Goal: Task Accomplishment & Management: Manage account settings

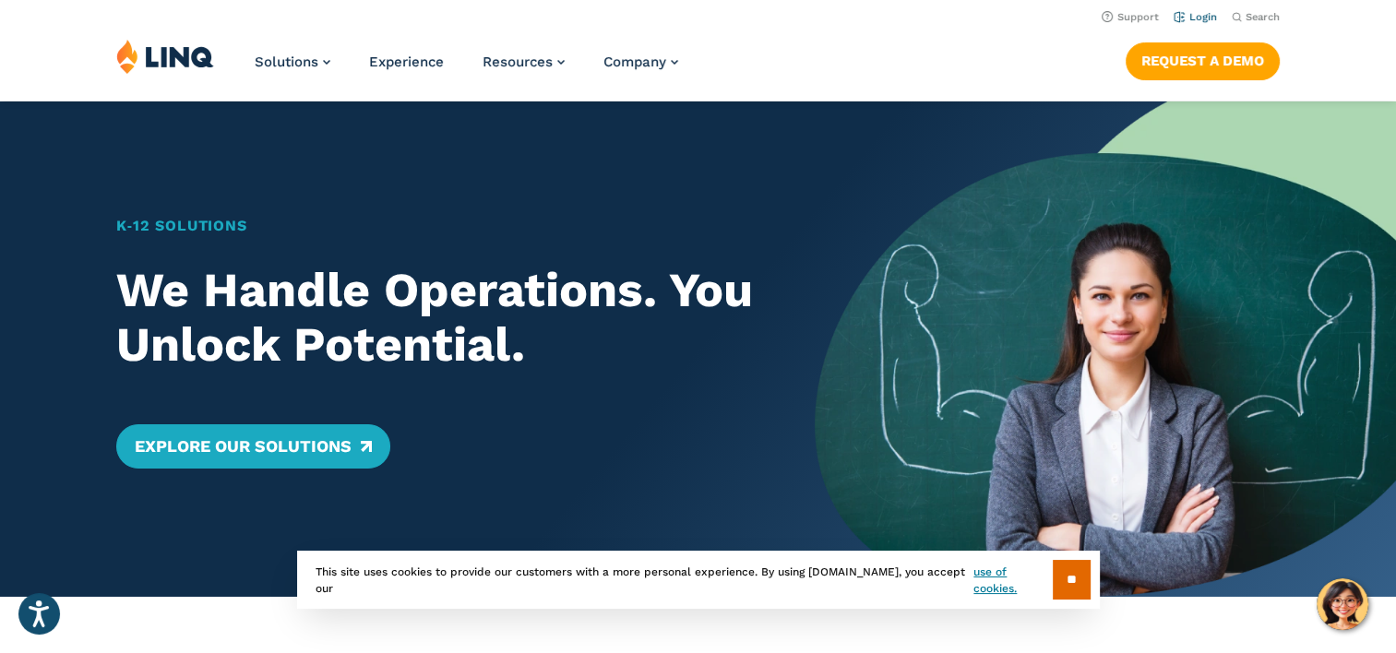
click at [1204, 18] on link "Login" at bounding box center [1194, 17] width 43 height 12
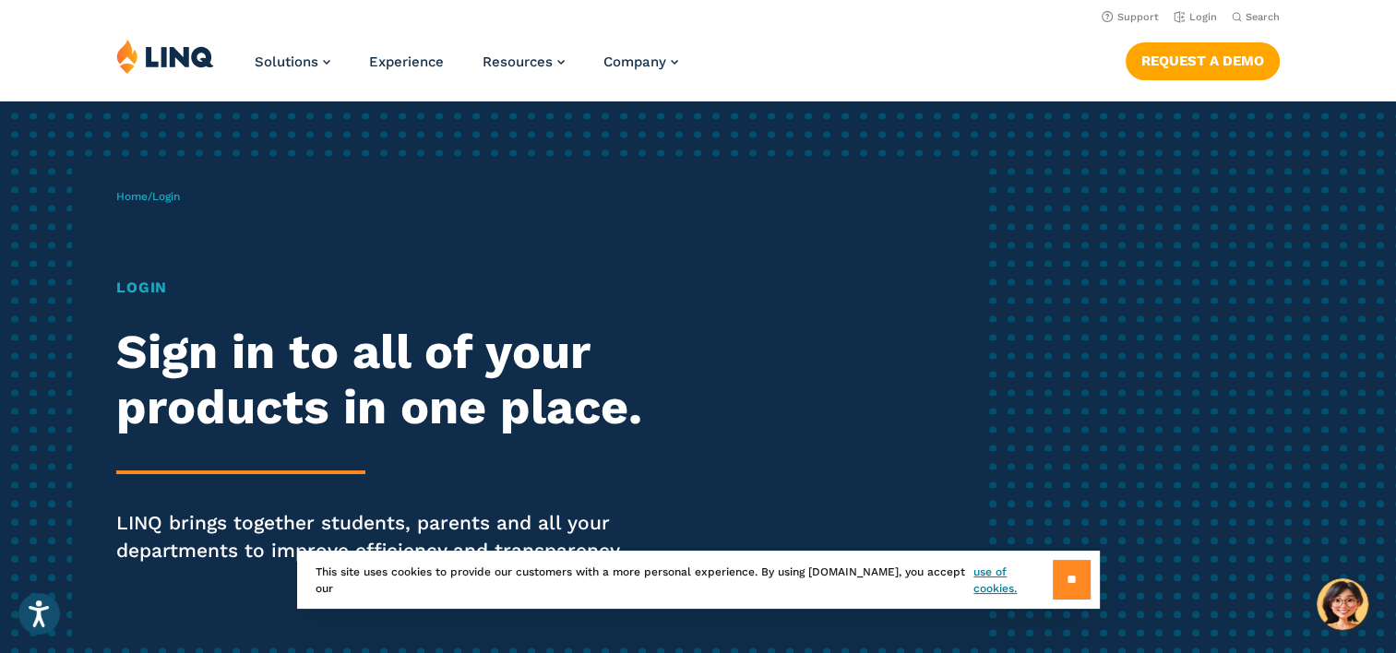
click at [1059, 589] on input "**" at bounding box center [1072, 580] width 38 height 40
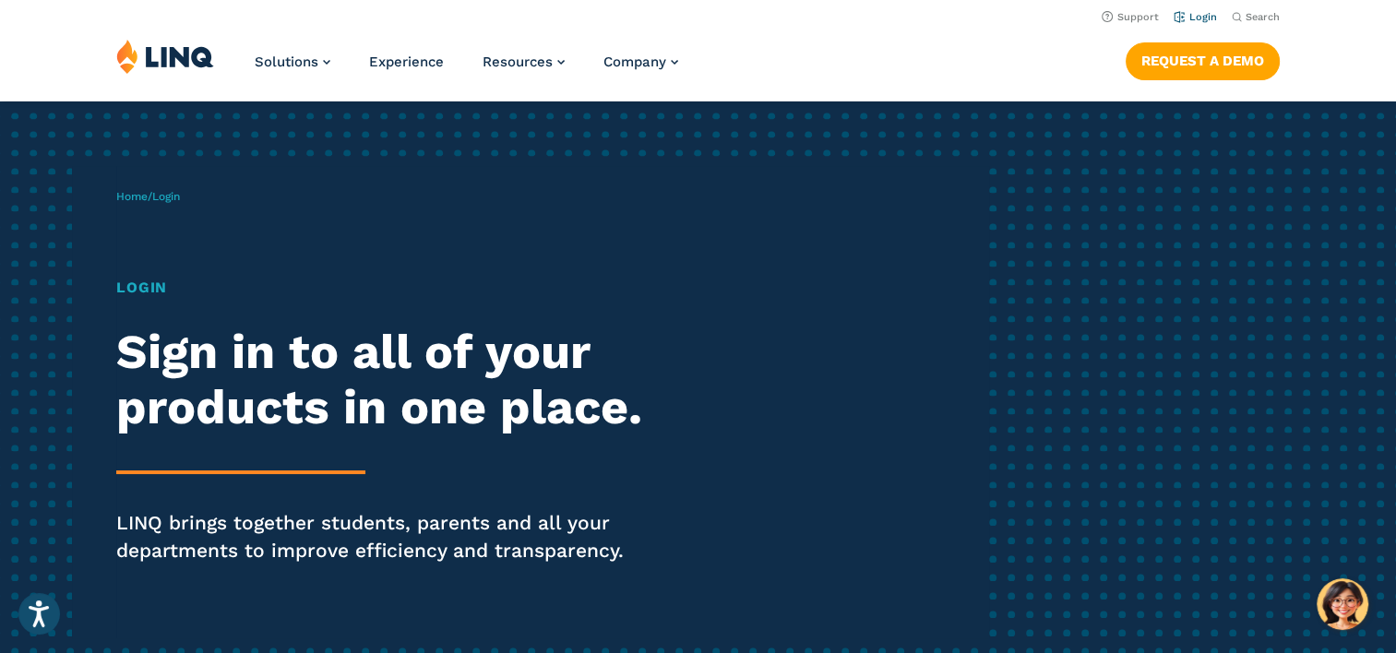
click at [1205, 23] on li "Login" at bounding box center [1194, 16] width 43 height 20
click at [1202, 18] on link "Login" at bounding box center [1194, 17] width 43 height 12
